Goal: Task Accomplishment & Management: Use online tool/utility

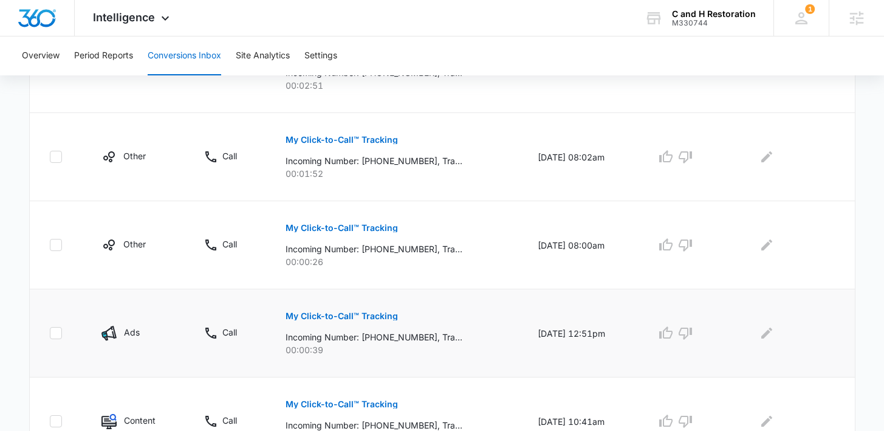
scroll to position [192, 0]
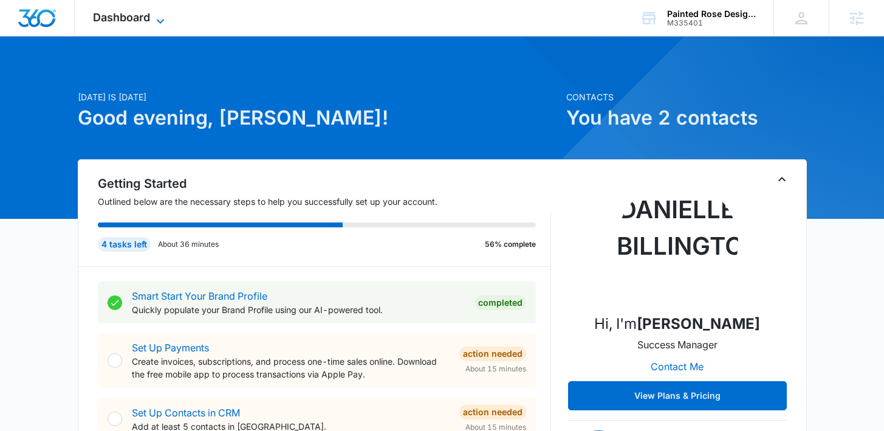
click at [137, 16] on span "Dashboard" at bounding box center [121, 17] width 57 height 13
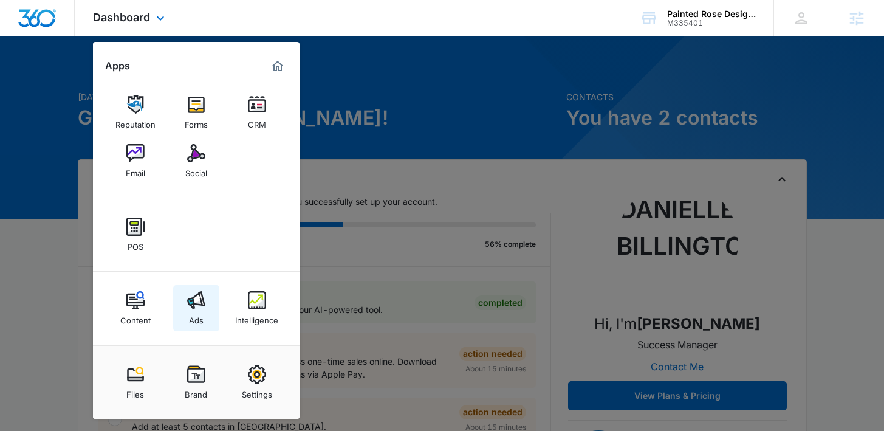
click at [198, 307] on img at bounding box center [196, 300] width 18 height 18
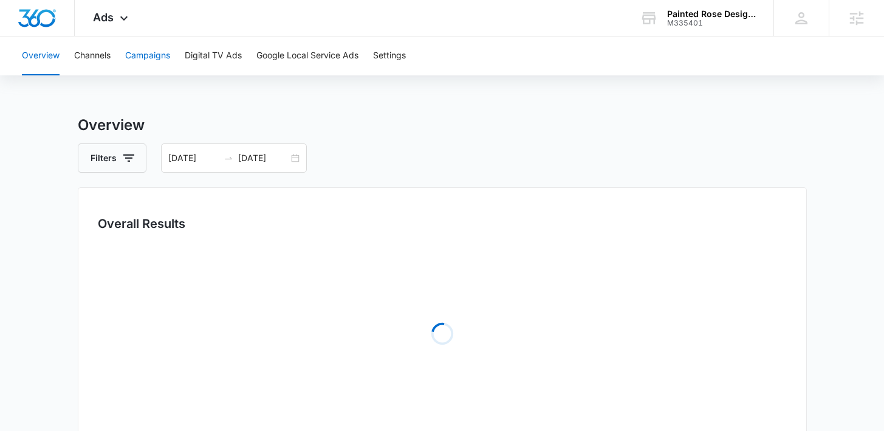
click at [160, 63] on button "Campaigns" at bounding box center [147, 55] width 45 height 39
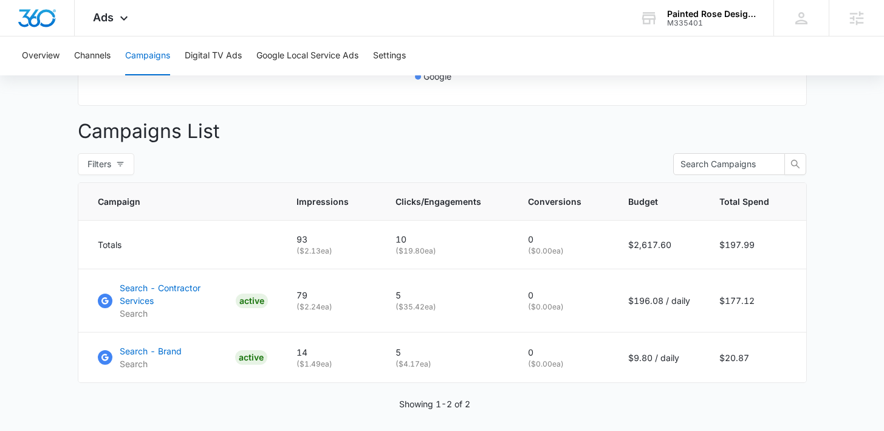
scroll to position [369, 0]
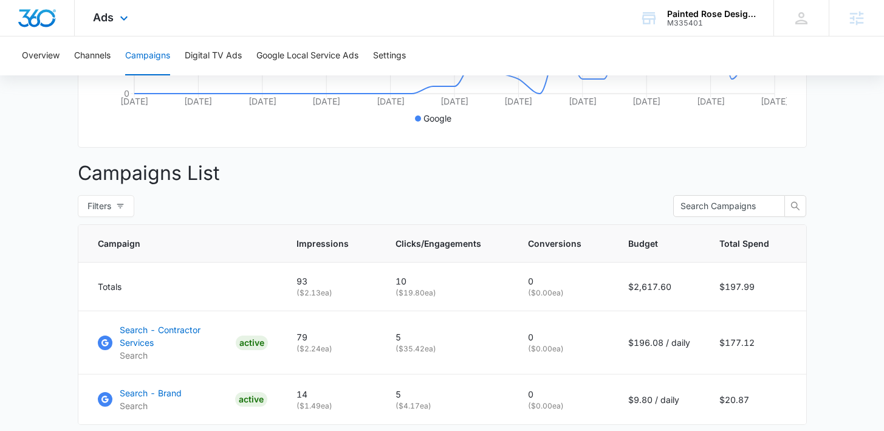
click at [119, 26] on div "Ads Apps Reputation Forms CRM Email Social POS Content Ads Intelligence Files B…" at bounding box center [112, 18] width 75 height 36
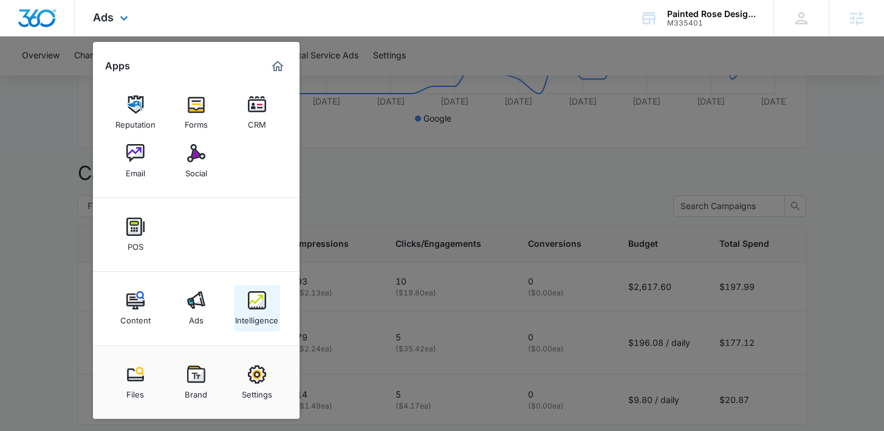
click at [238, 303] on link "Intelligence" at bounding box center [257, 308] width 46 height 46
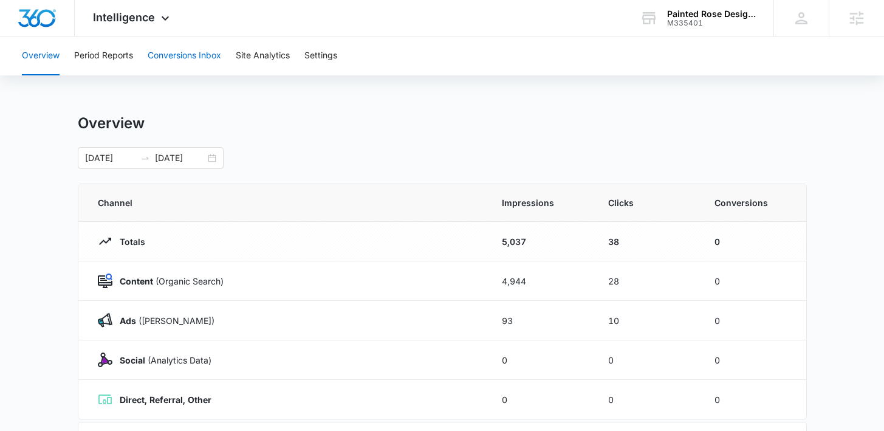
click at [189, 49] on button "Conversions Inbox" at bounding box center [185, 55] width 74 height 39
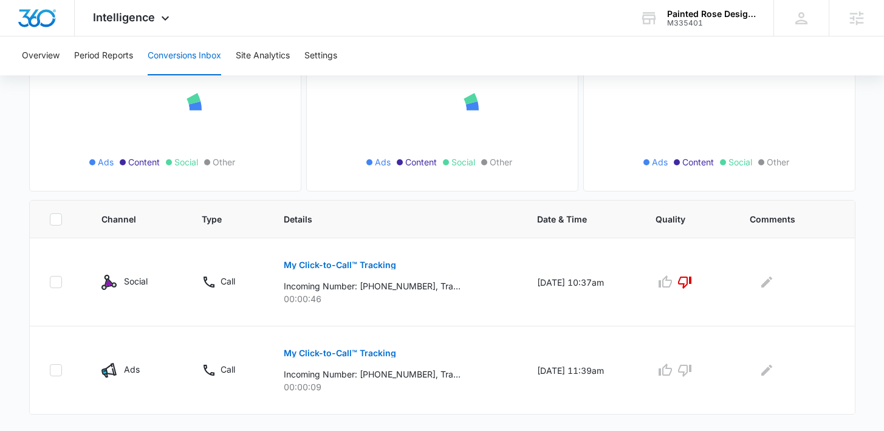
scroll to position [156, 0]
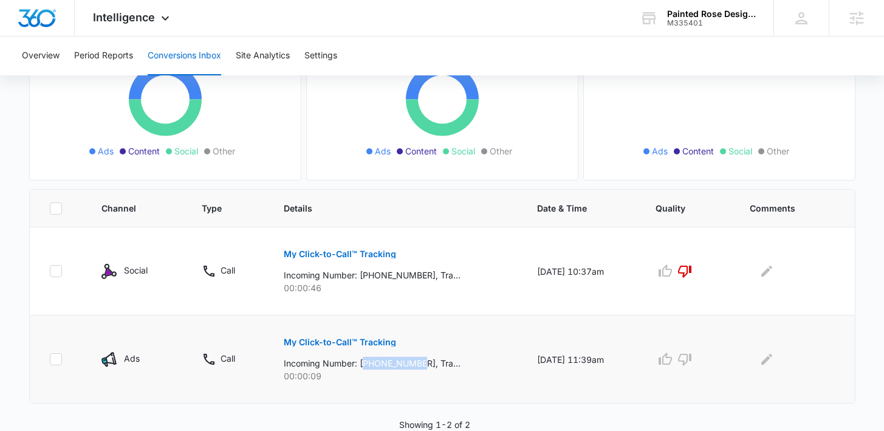
drag, startPoint x: 419, startPoint y: 362, endPoint x: 361, endPoint y: 362, distance: 58.4
click at [361, 362] on p "Incoming Number: +13072720815, Tracking Number: +13073029412, Ring To: +1307631…" at bounding box center [372, 363] width 177 height 13
copy p "13072720815"
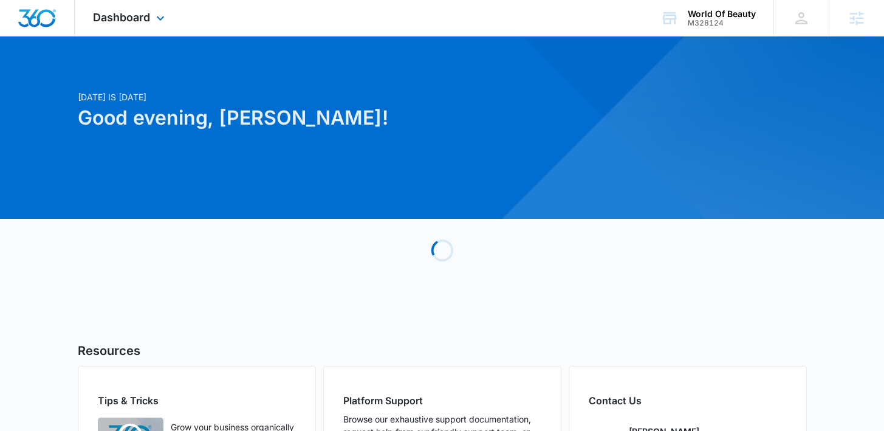
click at [125, 27] on div "Dashboard Apps Reputation Websites Forms CRM Email Social Shop Payments POS Con…" at bounding box center [130, 18] width 111 height 36
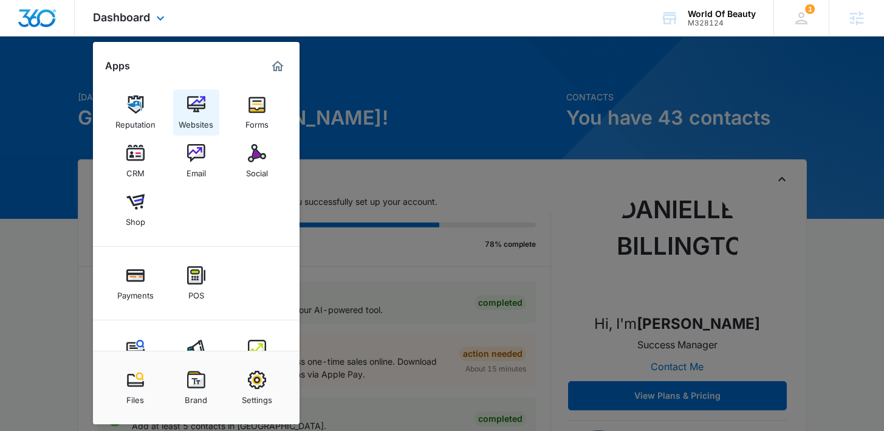
click at [203, 123] on div "Websites" at bounding box center [196, 122] width 35 height 16
